Goal: Information Seeking & Learning: Check status

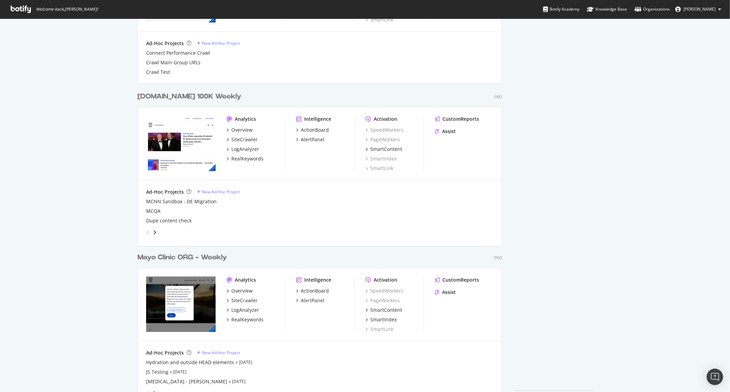
scroll to position [640, 0]
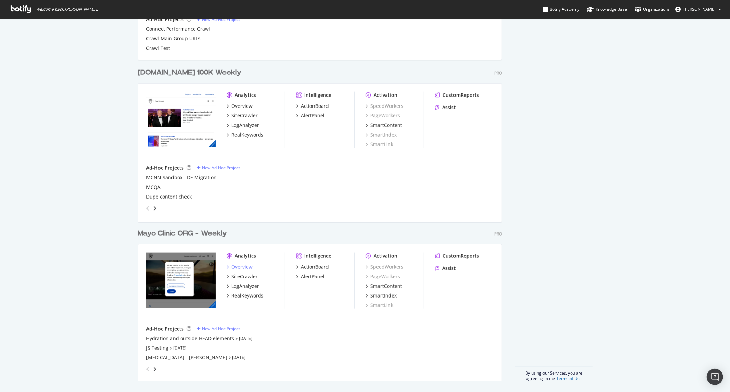
click at [243, 266] on div "Overview" at bounding box center [241, 267] width 21 height 7
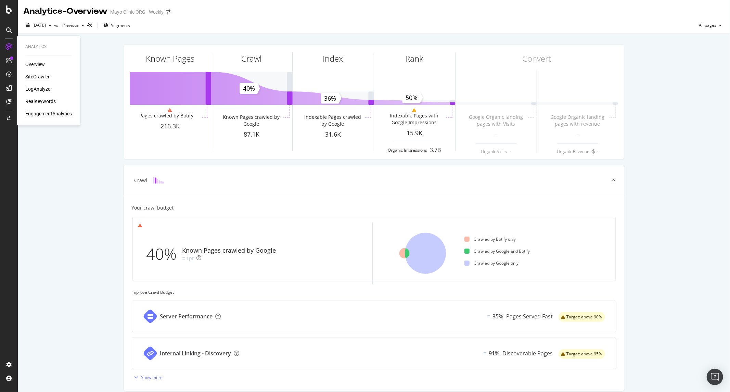
click at [40, 77] on div "SiteCrawler" at bounding box center [37, 77] width 24 height 7
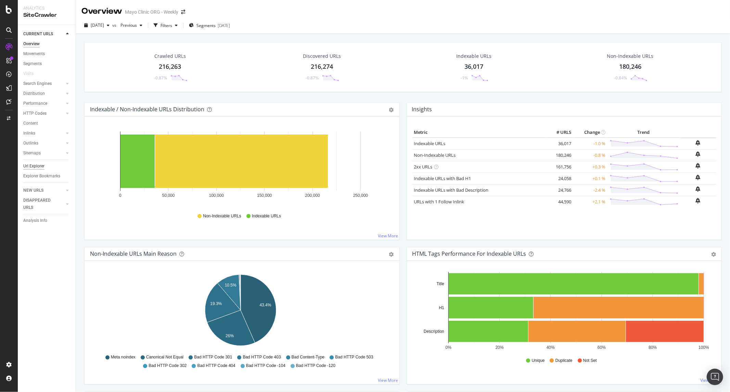
click at [32, 167] on div "Url Explorer" at bounding box center [33, 166] width 21 height 7
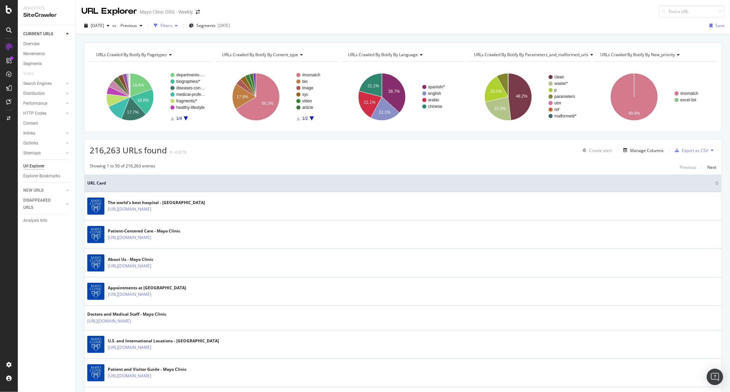
click at [161, 29] on div "button" at bounding box center [156, 26] width 10 height 10
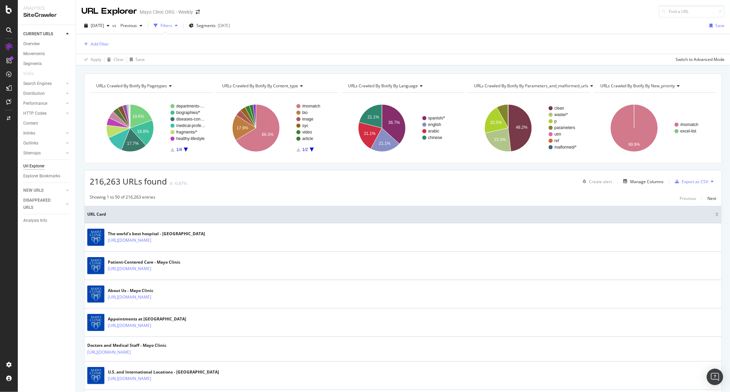
click at [78, 46] on div "Add Filter Apply Clear Save Switch to Advanced Mode" at bounding box center [403, 49] width 654 height 31
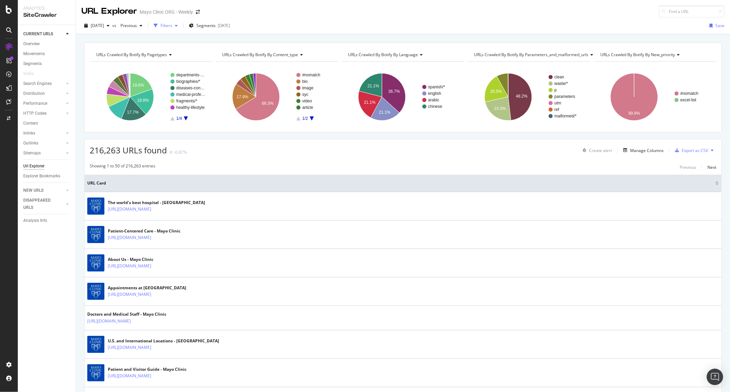
click at [161, 27] on div "button" at bounding box center [156, 26] width 10 height 10
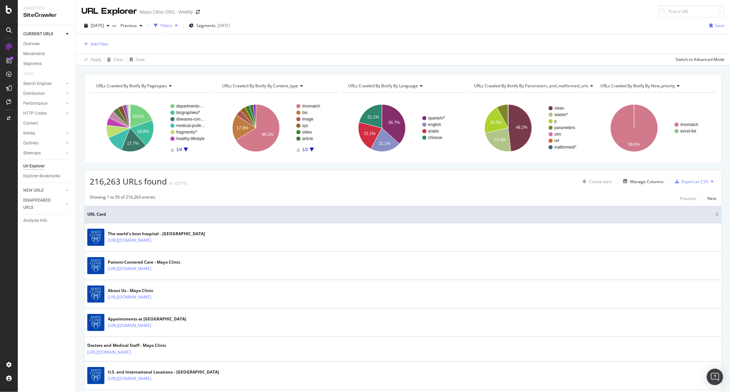
click at [79, 43] on div "Add Filter Apply Clear Save Switch to Advanced Mode" at bounding box center [403, 49] width 654 height 31
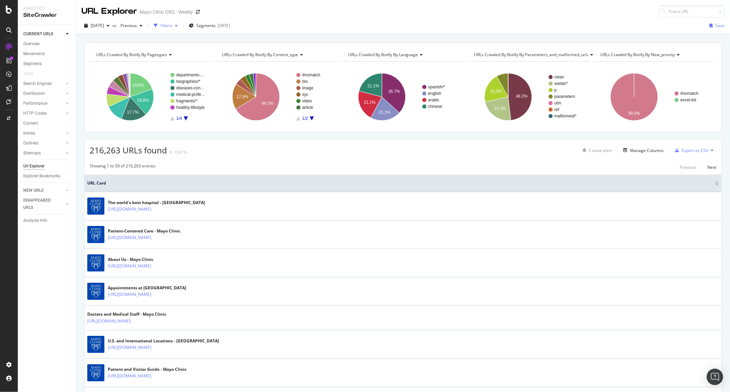
click at [172, 25] on div "Filters" at bounding box center [167, 26] width 12 height 6
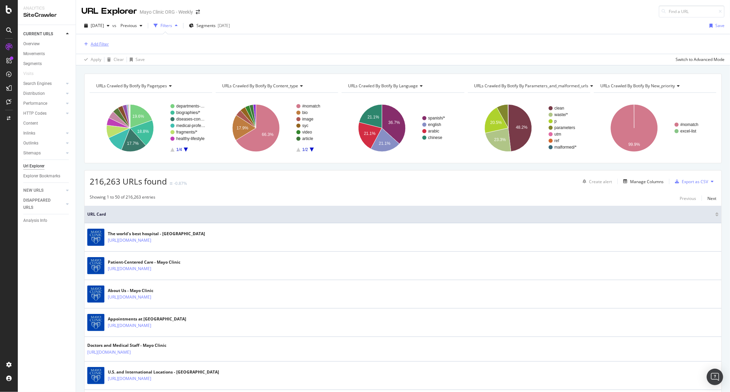
click at [101, 45] on div "Add Filter" at bounding box center [100, 44] width 18 height 6
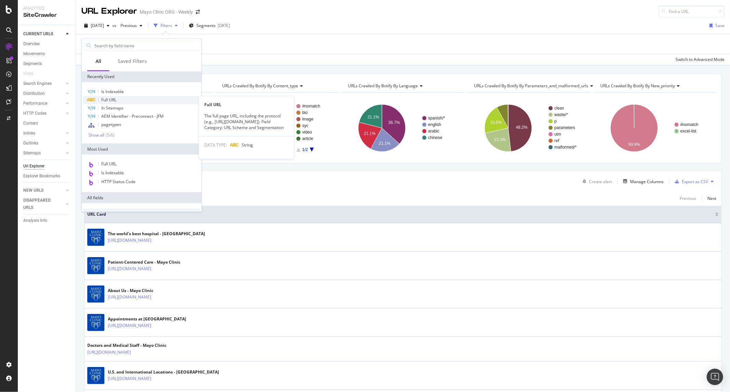
click at [118, 100] on div "Full URL" at bounding box center [141, 100] width 117 height 8
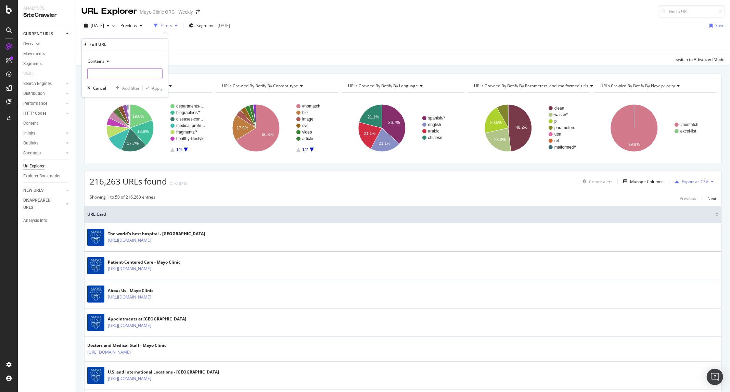
click at [106, 75] on input "text" at bounding box center [125, 73] width 75 height 11
paste input "/birth-control/expert-answers/faq-"
type input "/birth-control/expert-answers/faq-"
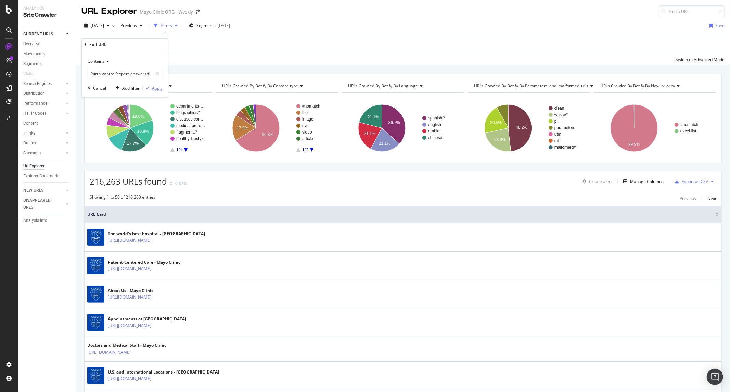
click at [159, 88] on div "Apply" at bounding box center [157, 88] width 11 height 6
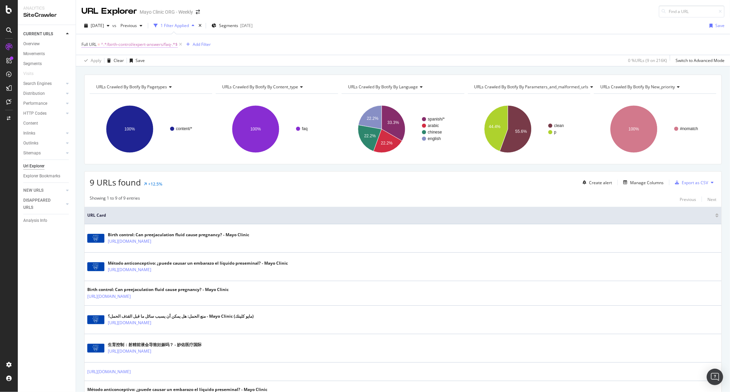
click at [132, 46] on span "^.*/birth-control/expert-answers/faq-.*$" at bounding box center [139, 45] width 77 height 10
type input "/birth-control/"
click at [154, 87] on div "Apply" at bounding box center [157, 88] width 11 height 6
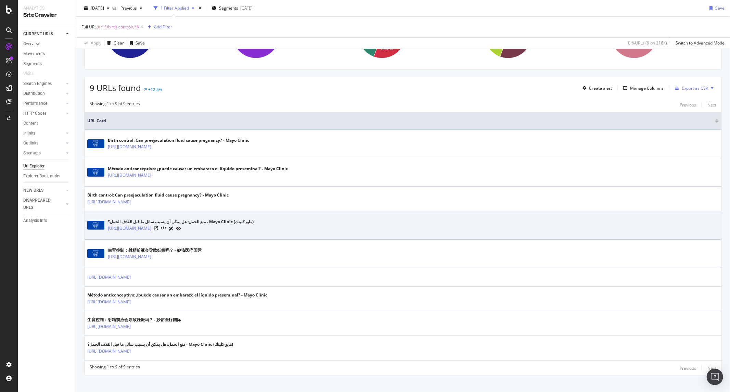
scroll to position [103, 0]
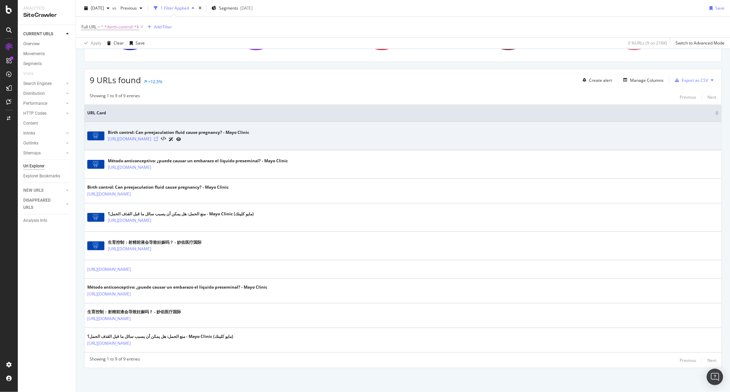
click at [158, 138] on icon at bounding box center [156, 139] width 4 height 4
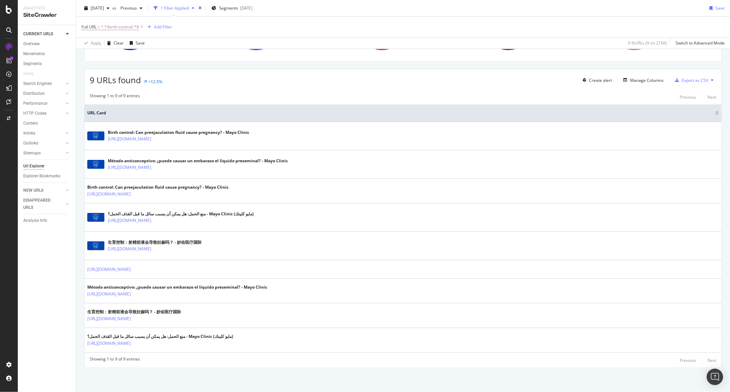
scroll to position [0, 0]
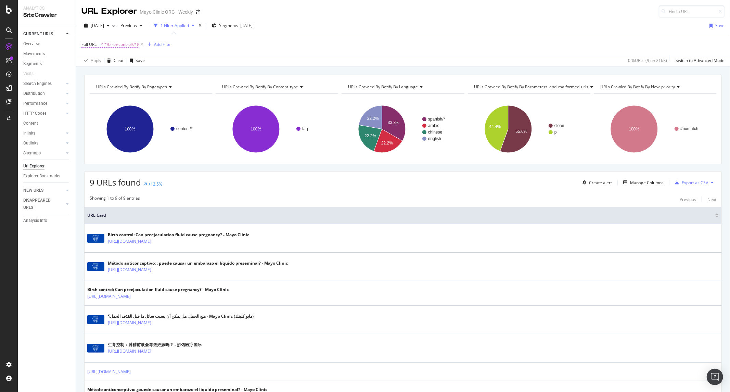
click at [124, 45] on span "^.*/birth-control/.*$" at bounding box center [120, 45] width 38 height 10
click at [124, 73] on input "/birth-control/" at bounding box center [120, 73] width 65 height 11
paste input "20058518"
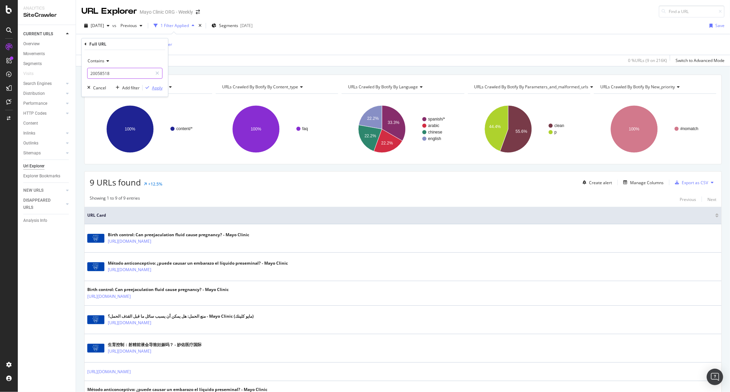
type input "20058518"
click at [156, 85] on div "Apply" at bounding box center [153, 88] width 20 height 6
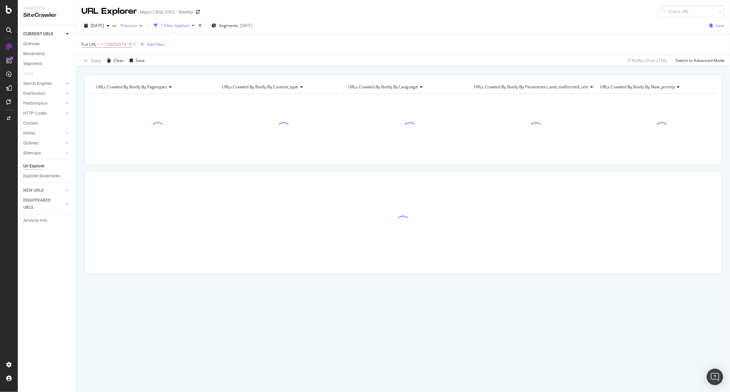
click at [137, 24] on span "Previous" at bounding box center [127, 26] width 19 height 6
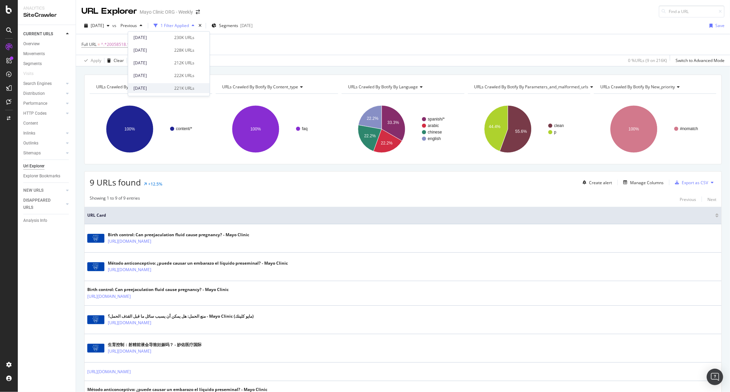
scroll to position [114, 0]
click at [187, 87] on div "230K URLs" at bounding box center [184, 87] width 20 height 6
click at [640, 181] on div "Manage Columns" at bounding box center [647, 183] width 34 height 6
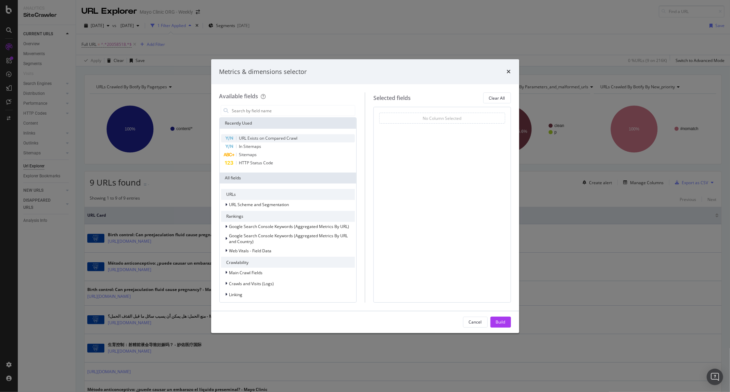
click at [293, 137] on span "URL Exists on Compared Crawl" at bounding box center [268, 138] width 59 height 6
click at [504, 315] on div "Cancel Build" at bounding box center [365, 322] width 308 height 22
click at [504, 322] on div "Build" at bounding box center [501, 322] width 10 height 6
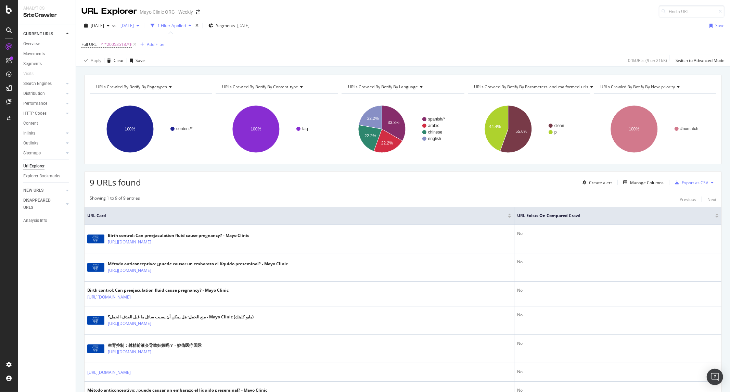
click at [134, 26] on span "2025 May. 13th" at bounding box center [126, 26] width 16 height 6
click at [175, 69] on div "2025 Jun. 3rd 232K URLs" at bounding box center [168, 74] width 81 height 10
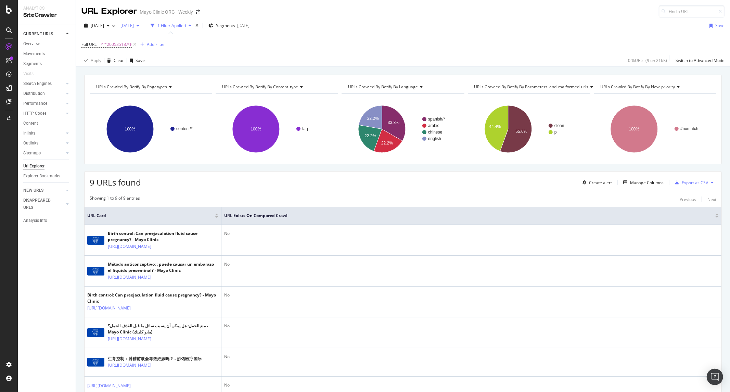
click at [134, 25] on span "2025 Jun. 3rd" at bounding box center [126, 26] width 16 height 6
click at [166, 74] on div "2025 Jun. 25th" at bounding box center [152, 76] width 37 height 6
click at [134, 25] on span "2025 Jun. 25th" at bounding box center [126, 26] width 16 height 6
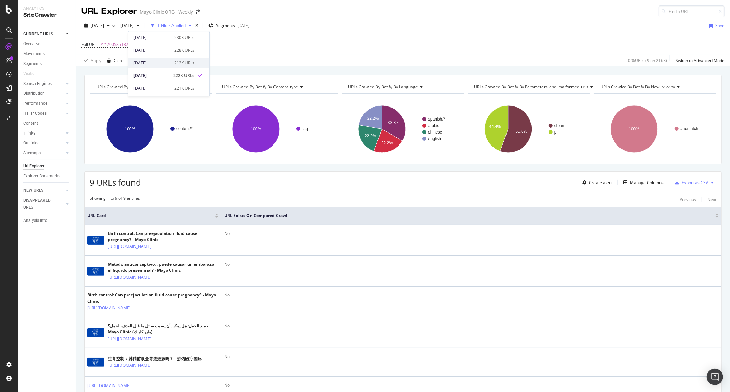
click at [179, 63] on div "212K URLs" at bounding box center [184, 63] width 20 height 6
click at [104, 27] on span "2025 Aug. 20th" at bounding box center [97, 26] width 13 height 6
click at [264, 50] on div "Full URL = ^.*20058518.*$ Add Filter" at bounding box center [402, 44] width 643 height 21
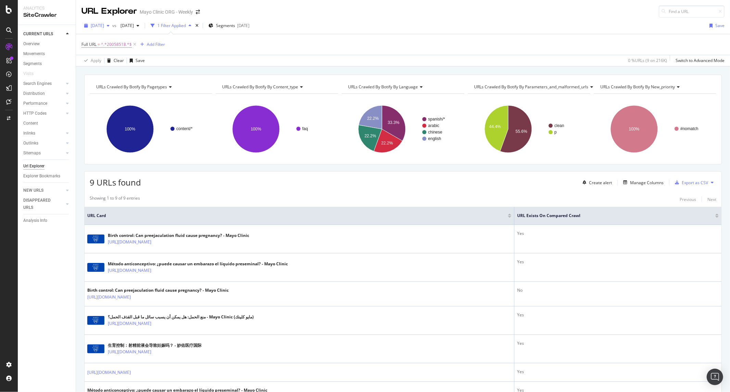
click at [104, 23] on span "2025 Aug. 20th" at bounding box center [97, 26] width 13 height 6
click at [132, 75] on div "222K URLs" at bounding box center [142, 76] width 20 height 6
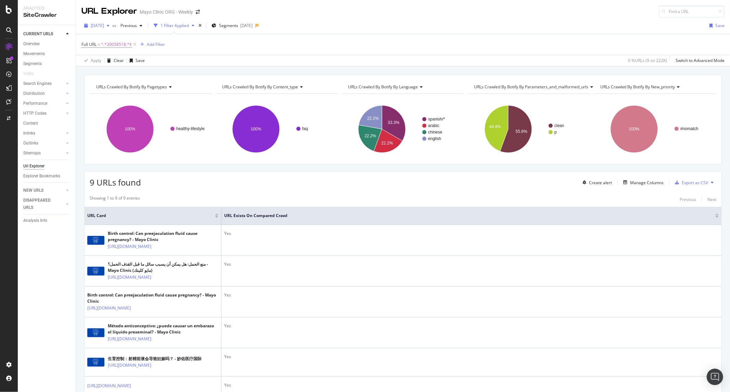
click at [104, 27] on span "2025 Jun. 25th" at bounding box center [97, 26] width 13 height 6
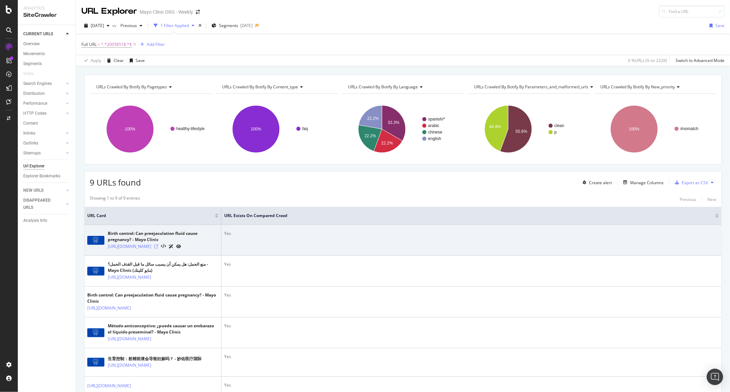
click at [158, 249] on icon at bounding box center [156, 246] width 4 height 4
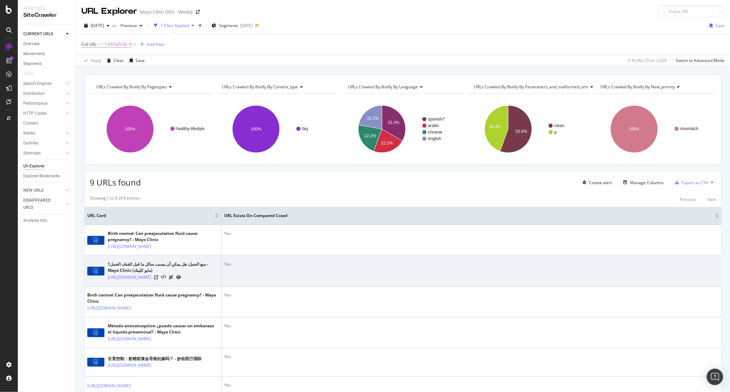
click at [106, 281] on div "منع الحمل: هل يمكن أن يسبب سائل ما قبل القذف الحمل؟ - Mayo Clinic (مايو كلينك) …" at bounding box center [152, 271] width 131 height 20
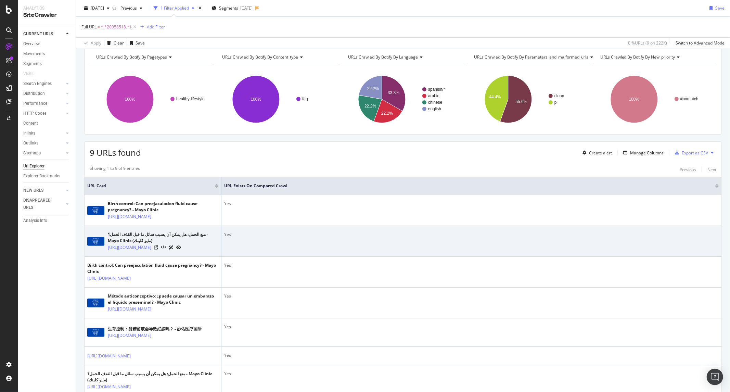
scroll to position [152, 0]
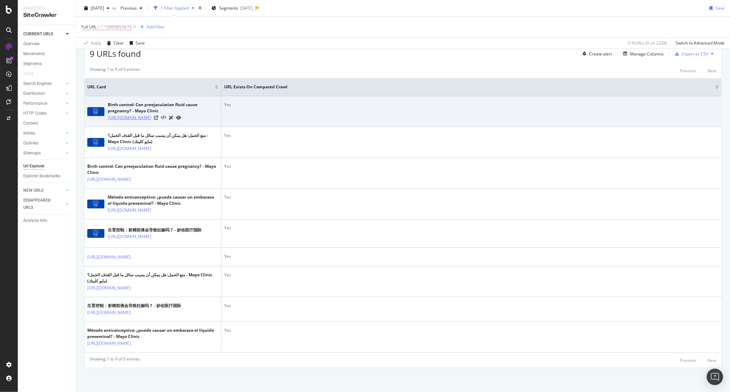
drag, startPoint x: 105, startPoint y: 96, endPoint x: 138, endPoint y: 103, distance: 32.9
click at [139, 103] on div "Birth control: Can preejaculation fluid cause pregnancy? - Mayo Clinic https://…" at bounding box center [152, 112] width 131 height 20
click at [105, 102] on div "Birth control: Can preejaculation fluid cause pregnancy? - Mayo Clinic https://…" at bounding box center [152, 112] width 131 height 20
drag, startPoint x: 107, startPoint y: 94, endPoint x: 139, endPoint y: 104, distance: 32.9
click at [139, 104] on div "Birth control: Can preejaculation fluid cause pregnancy? - Mayo Clinic https://…" at bounding box center [152, 112] width 131 height 20
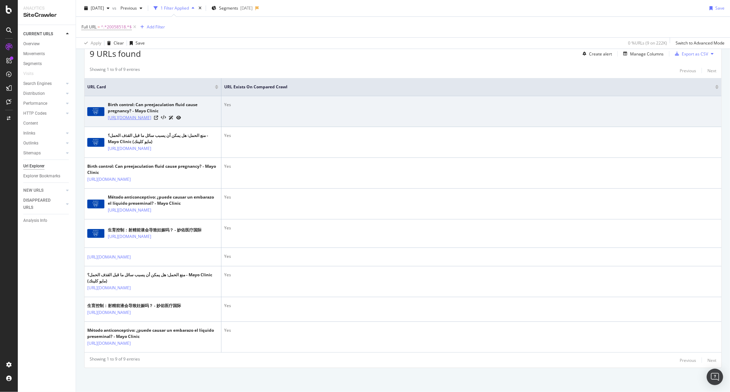
copy link "https://www.mayoclinic.org/healthy-lifestyle/birth-control/"
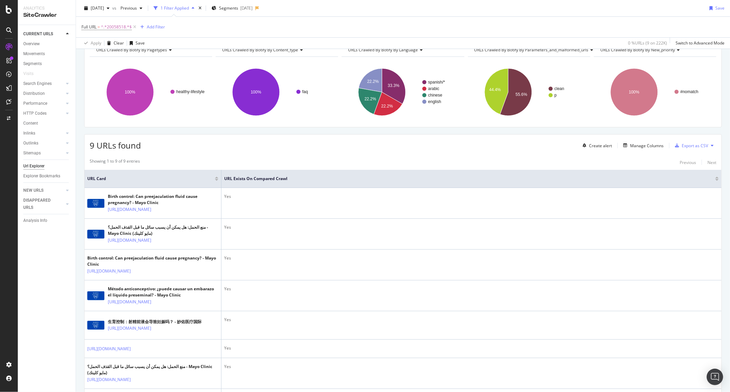
scroll to position [0, 0]
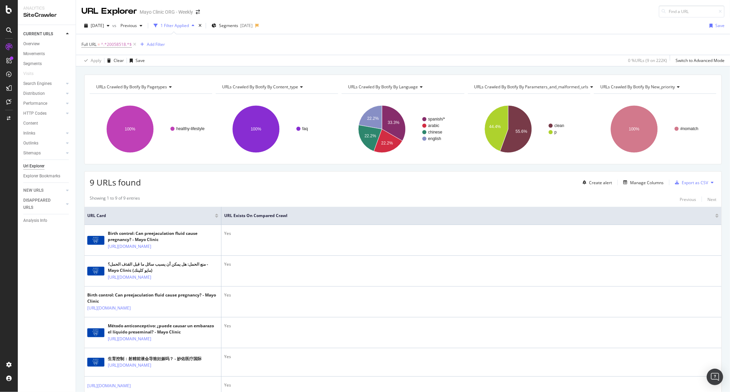
click at [79, 187] on div "URLs Crawled By Botify By pagetypes Chart (by Value) Table Expand Export as CSV…" at bounding box center [403, 298] width 654 height 446
